Goal: Task Accomplishment & Management: Manage account settings

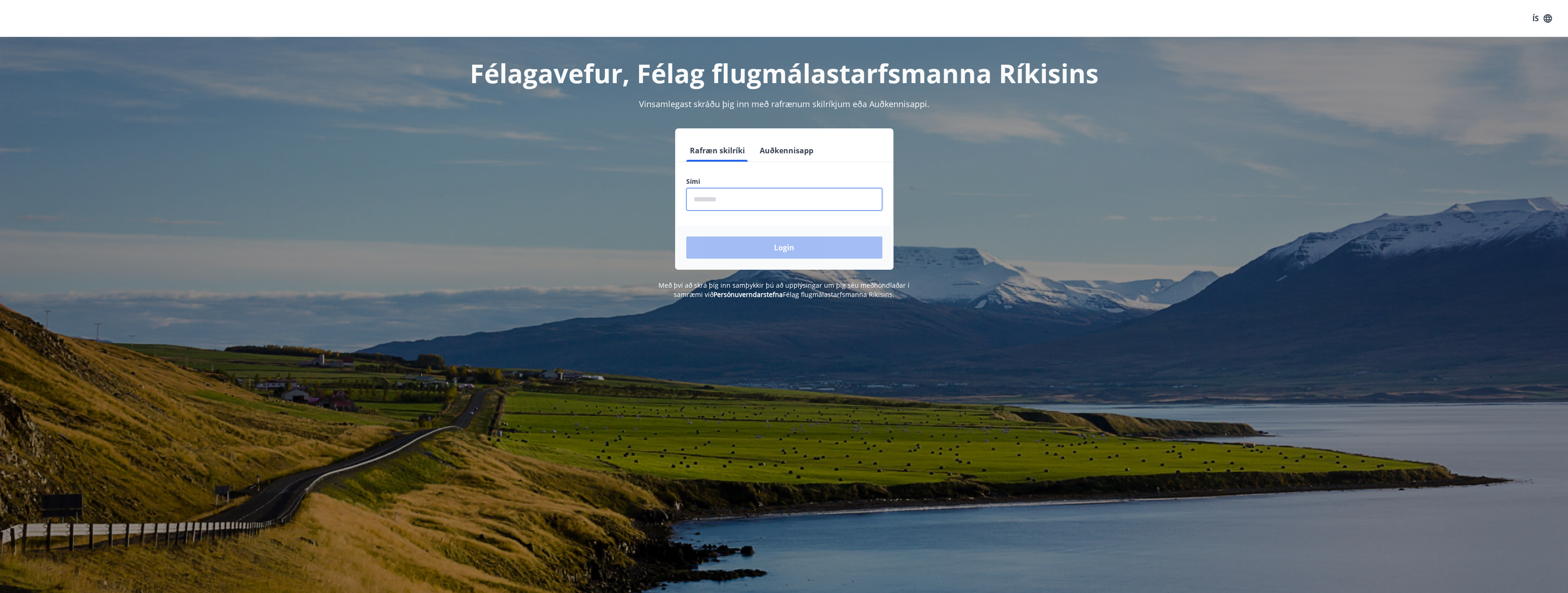
click at [758, 206] on input "phone" at bounding box center [784, 199] width 196 height 23
click at [686, 237] on button "Login" at bounding box center [784, 248] width 196 height 22
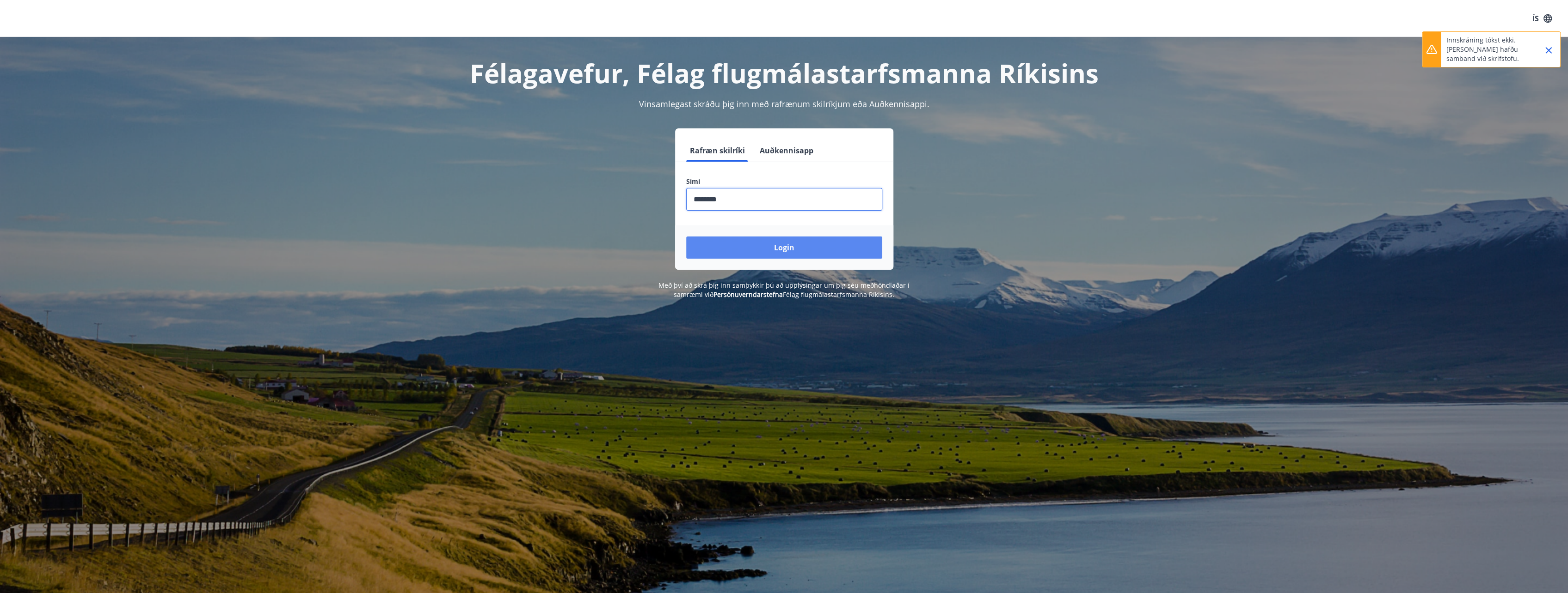
click at [776, 257] on button "Login" at bounding box center [784, 248] width 196 height 22
click at [819, 253] on button "Login" at bounding box center [784, 248] width 196 height 22
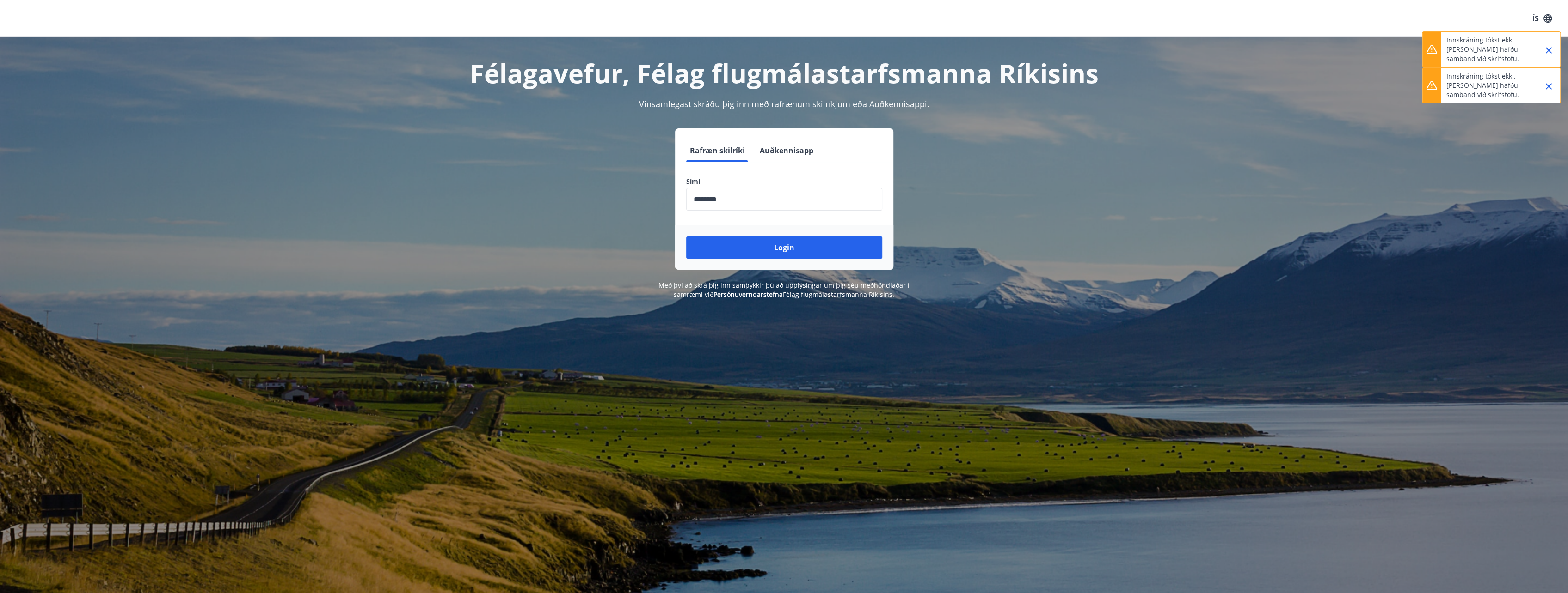
drag, startPoint x: 687, startPoint y: 197, endPoint x: 662, endPoint y: 199, distance: 25.1
click at [663, 199] on div "Rafræn skilríki Auðkennisapp Sími ​ Login" at bounding box center [784, 199] width 643 height 141
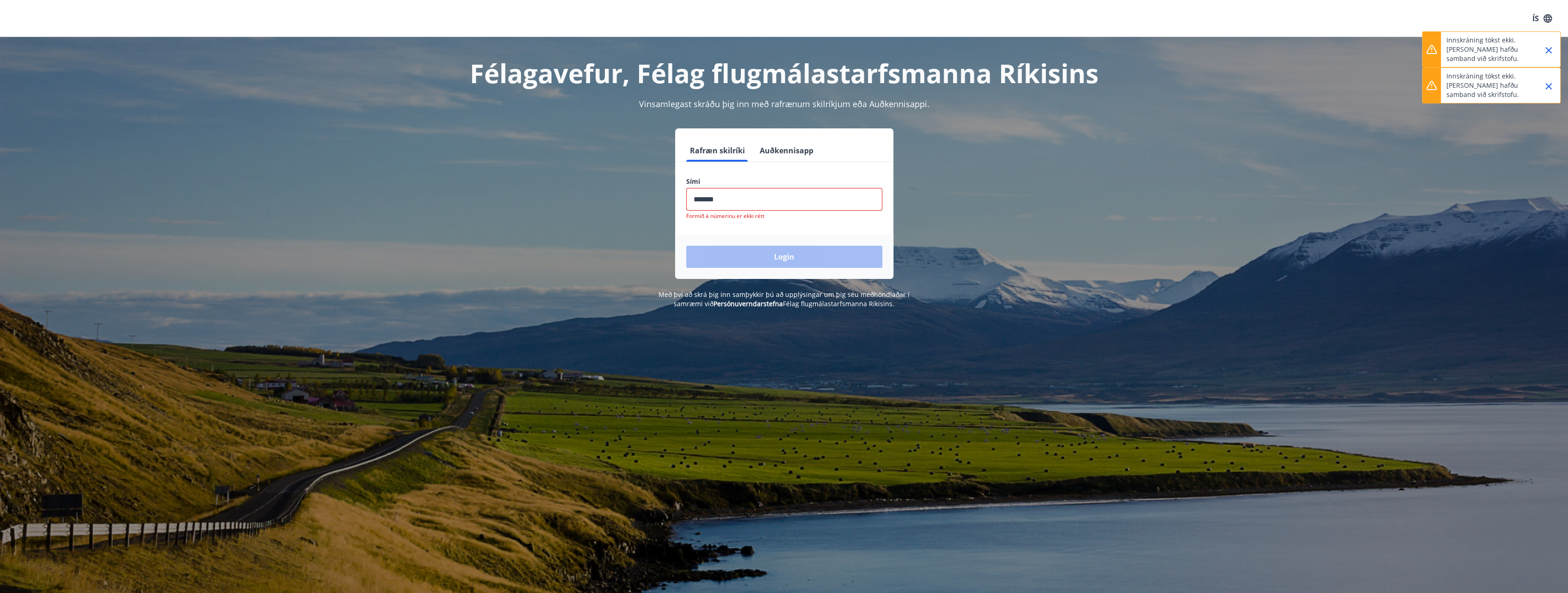
type input "********"
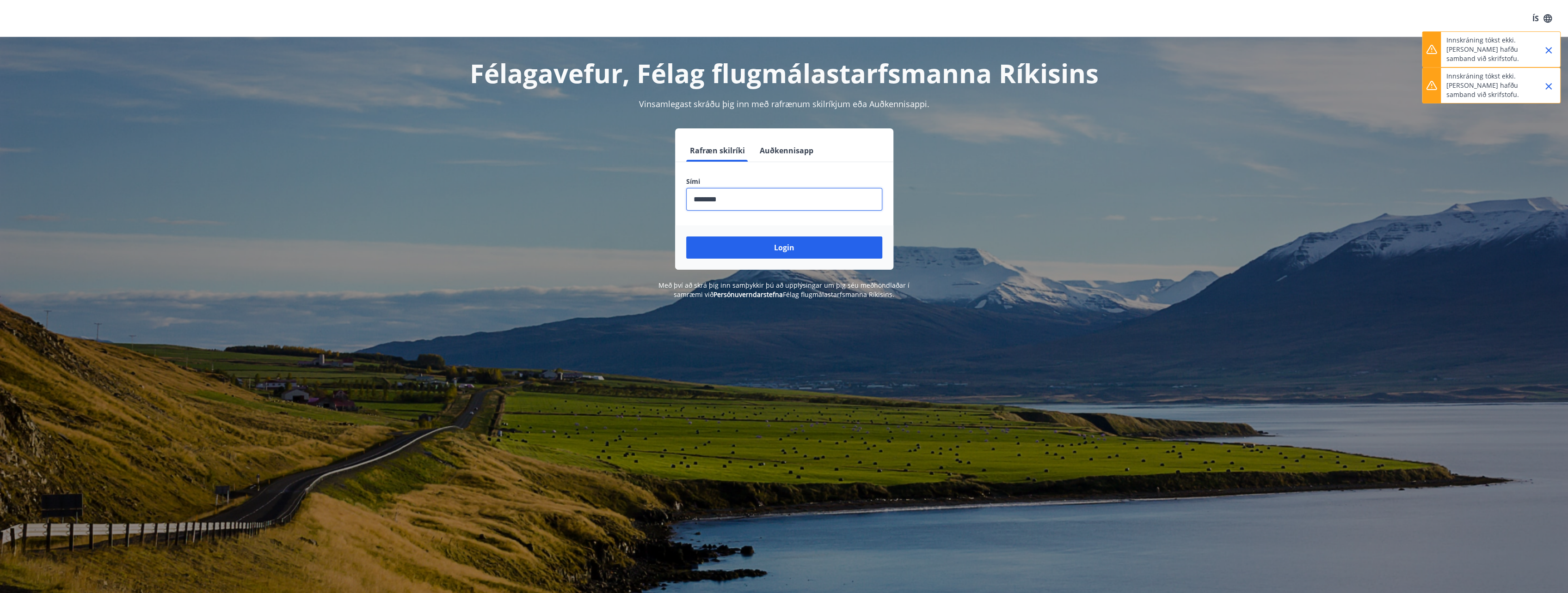
click at [686, 237] on button "Login" at bounding box center [784, 248] width 196 height 22
